Goal: Browse casually

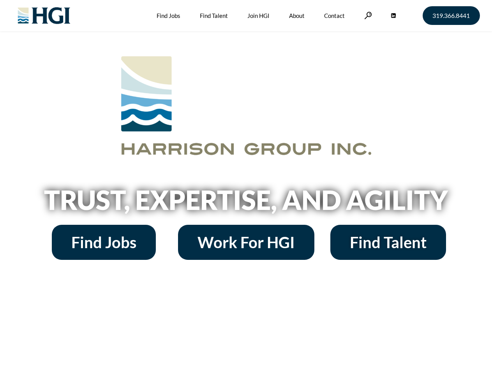
click at [246, 187] on h2 "Trust, Expertise, and Agility" at bounding box center [246, 200] width 444 height 26
click at [367, 15] on link at bounding box center [368, 15] width 8 height 7
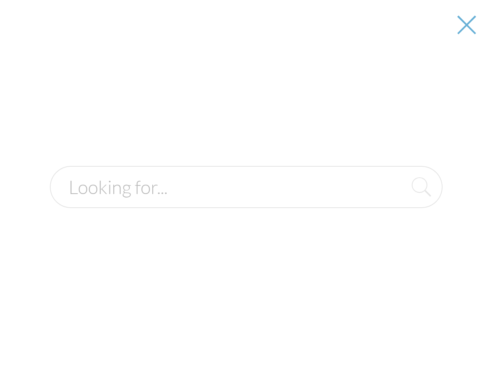
click at [246, 203] on h2 "Trust, Expertise, and Agility" at bounding box center [246, 200] width 444 height 26
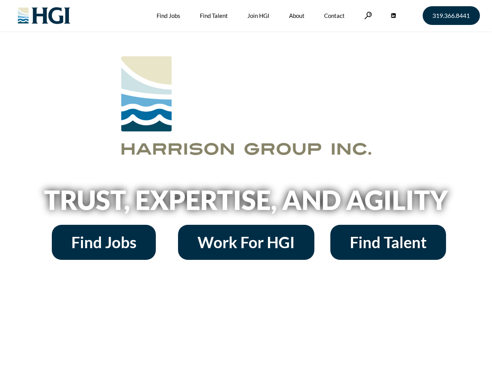
click at [246, 187] on h2 "Trust, Expertise, and Agility" at bounding box center [246, 200] width 444 height 26
click at [367, 15] on link at bounding box center [368, 15] width 8 height 7
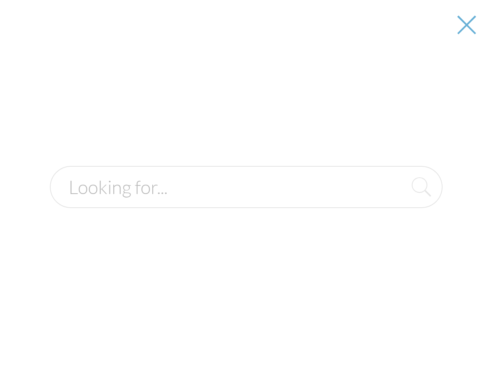
click at [246, 203] on h2 "Trust, Expertise, and Agility" at bounding box center [246, 200] width 444 height 26
